Goal: Information Seeking & Learning: Find specific fact

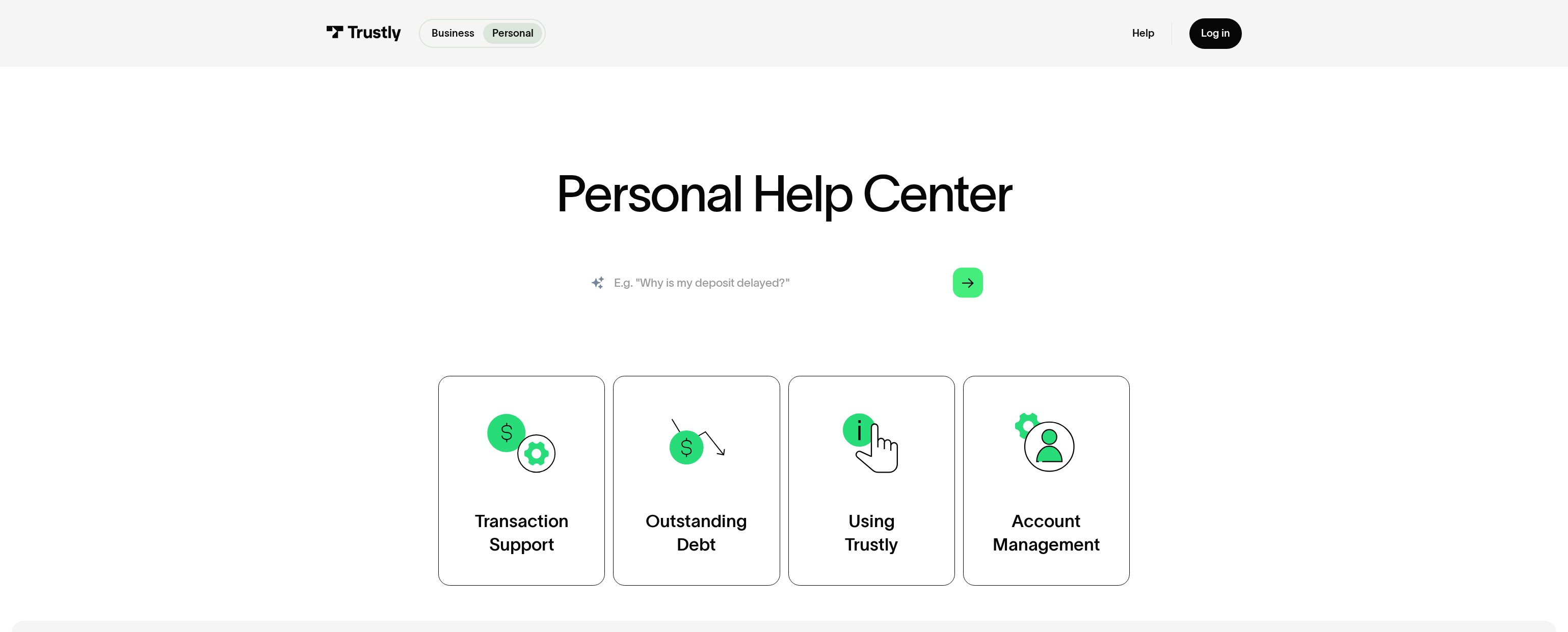
click at [752, 289] on input "search" at bounding box center [784, 282] width 422 height 47
type input "What should I do if I have an outstanding balance with Trustly?"
click at [975, 283] on link "Arrow Right" at bounding box center [967, 282] width 30 height 30
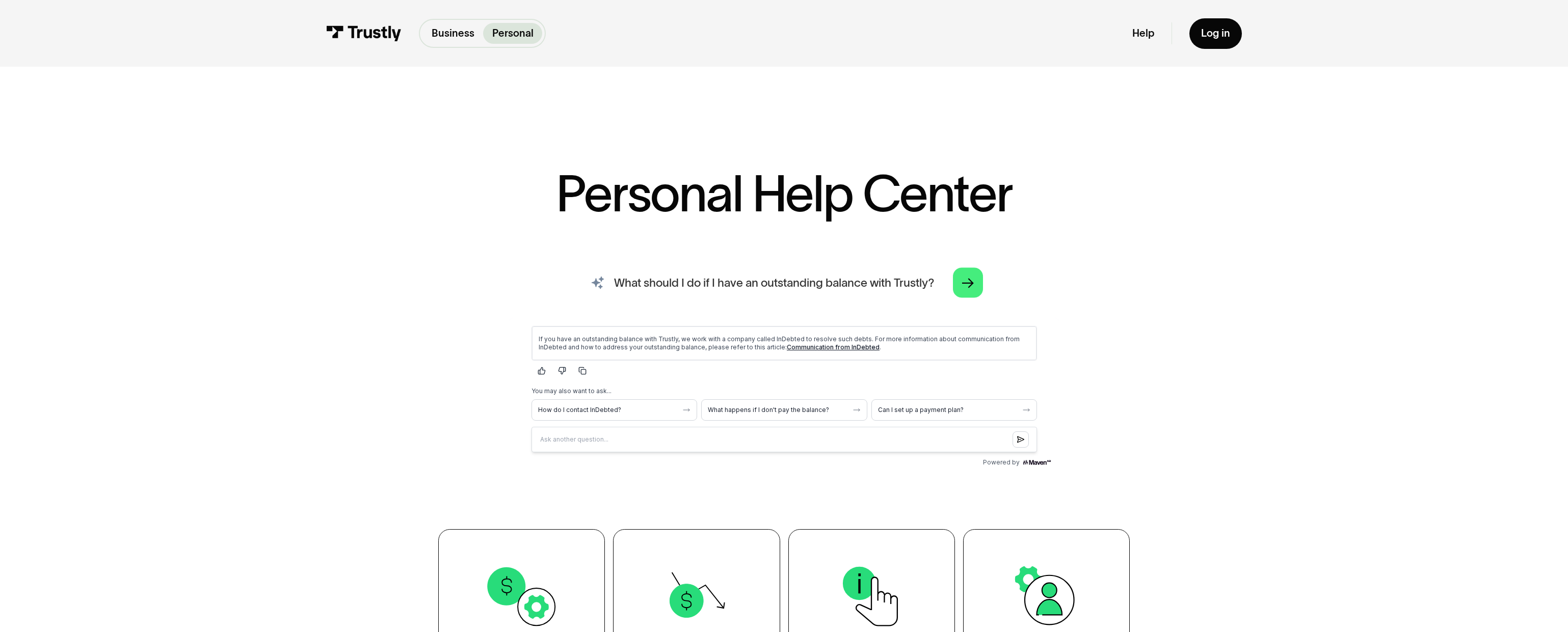
click at [899, 271] on input "What should I do if I have an outstanding balance with Trustly?" at bounding box center [784, 282] width 422 height 47
click at [785, 404] on button "What happens if I don't pay the balance?" at bounding box center [783, 409] width 166 height 21
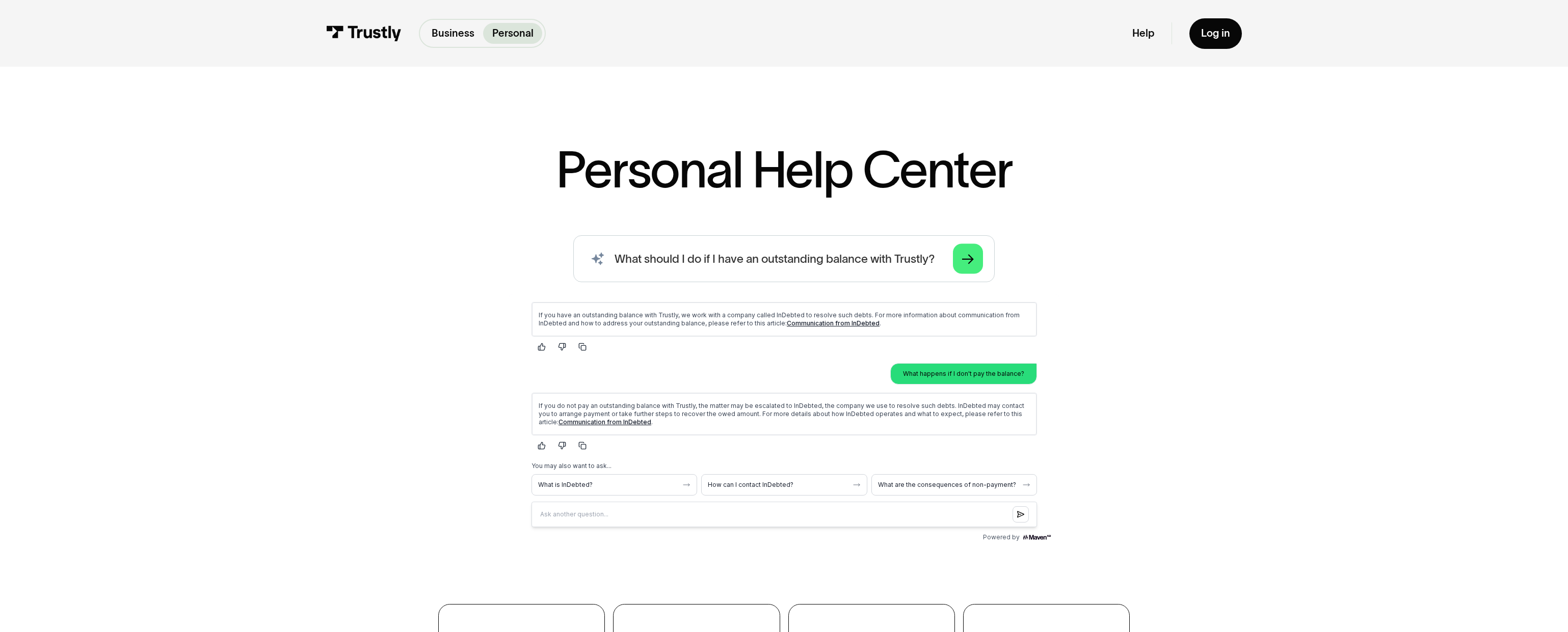
scroll to position [25, 0]
click at [932, 482] on span "What are the consequences of non-payment?" at bounding box center [947, 483] width 140 height 8
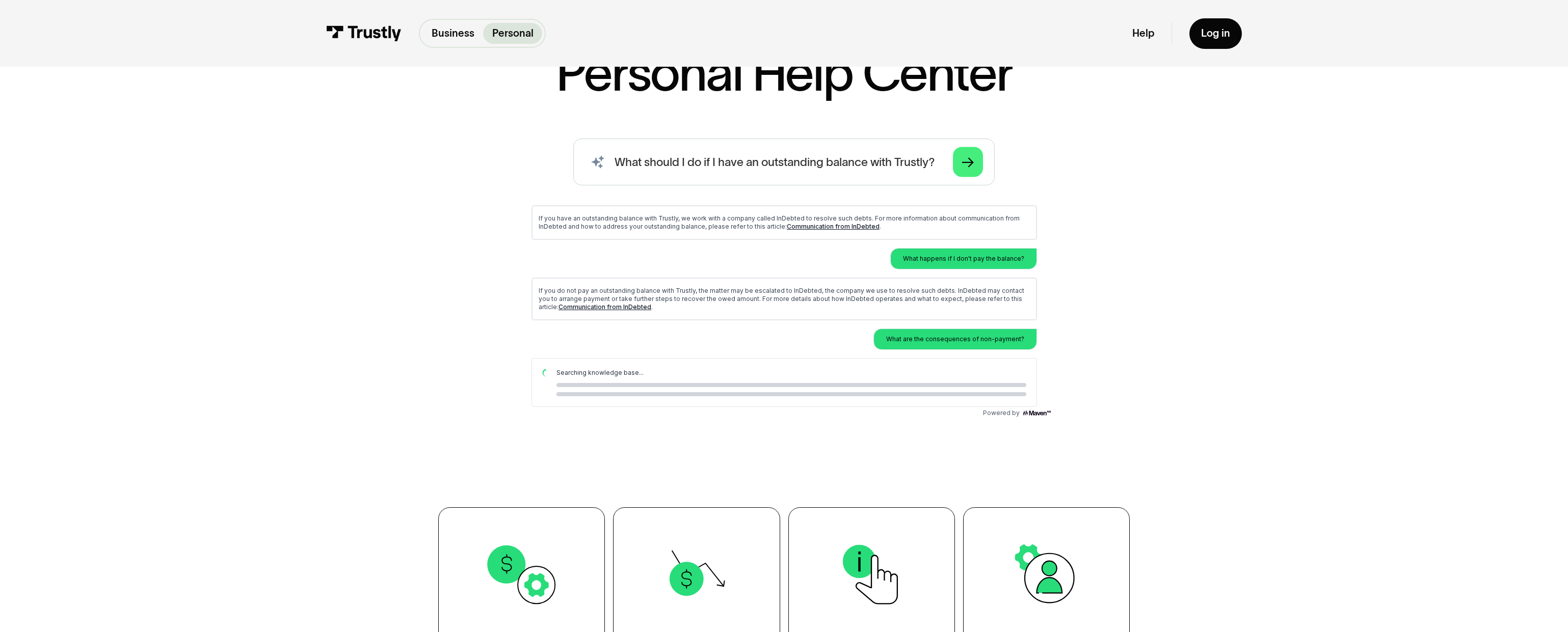
scroll to position [121, 0]
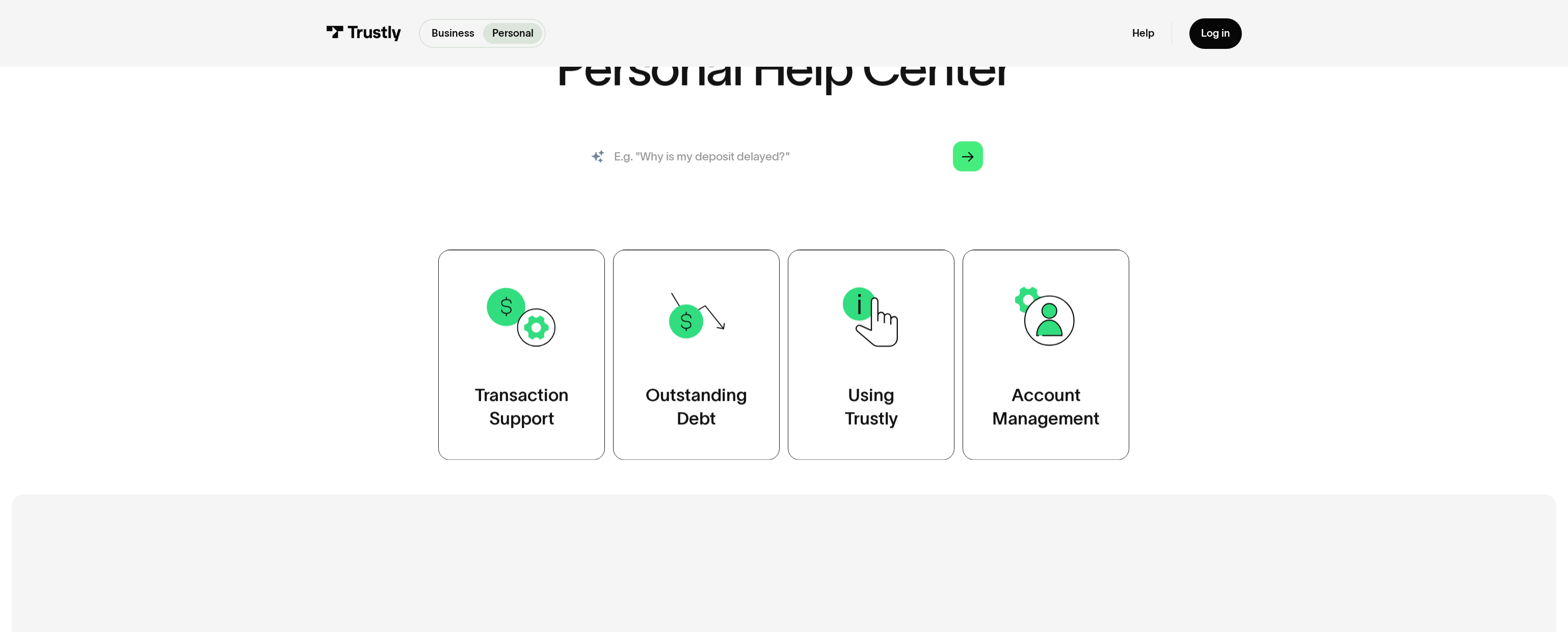
click at [791, 169] on input "search" at bounding box center [784, 156] width 422 height 47
type input "How do I access my Trustly Report or download my transaction history?"
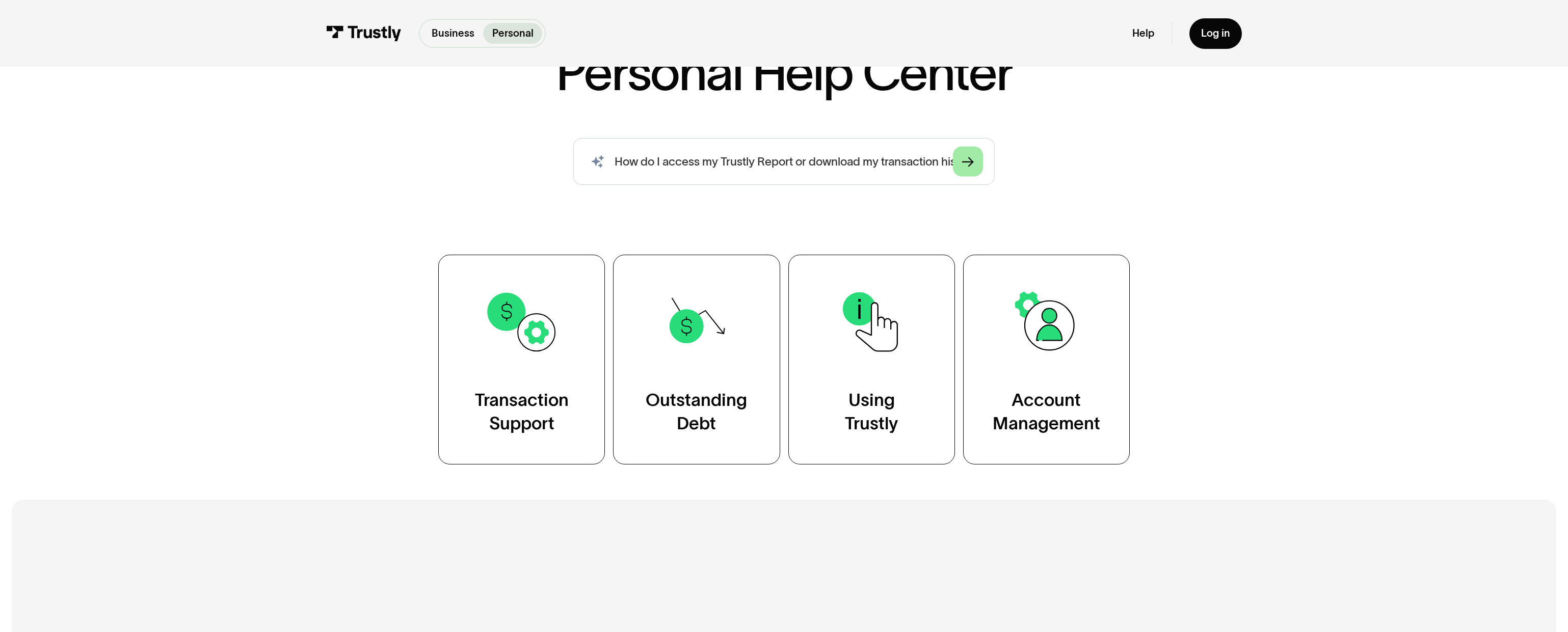
click at [967, 163] on icon "Arrow Right" at bounding box center [968, 163] width 12 height 13
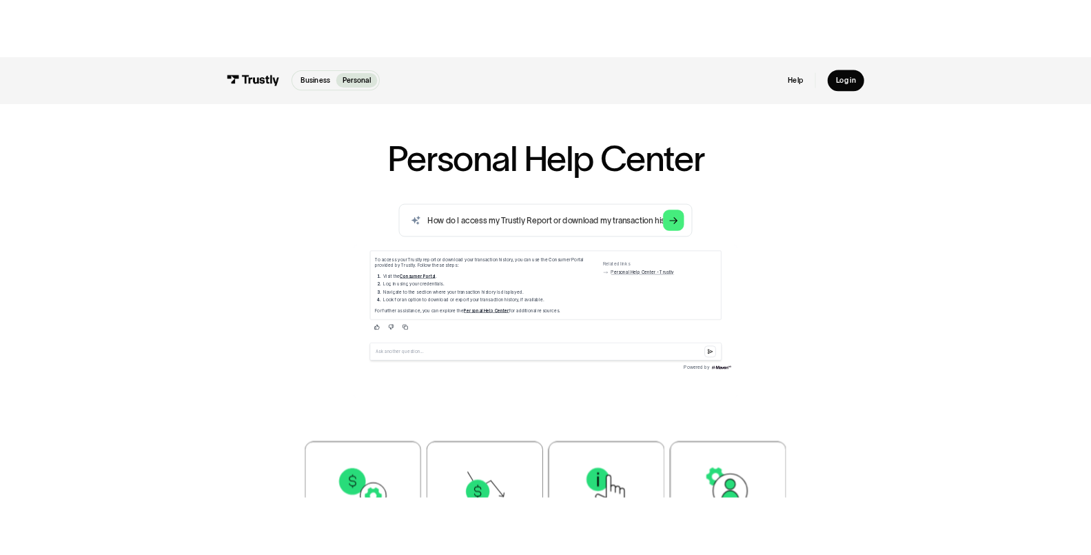
scroll to position [63, 0]
